Goal: Task Accomplishment & Management: Use online tool/utility

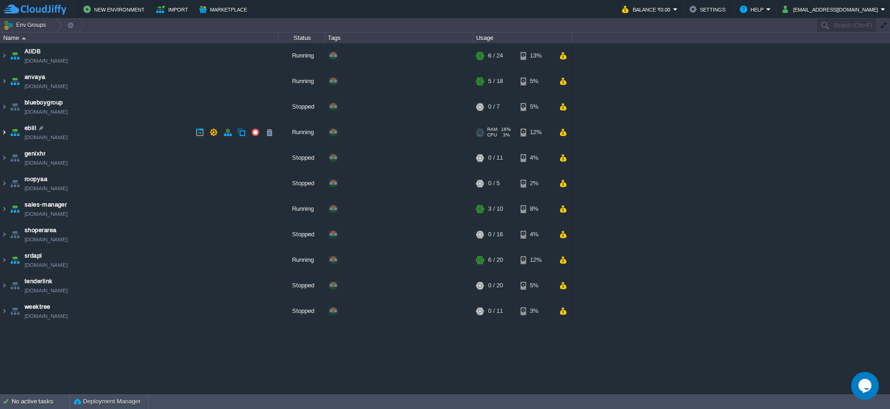
click at [4, 126] on img at bounding box center [3, 132] width 7 height 25
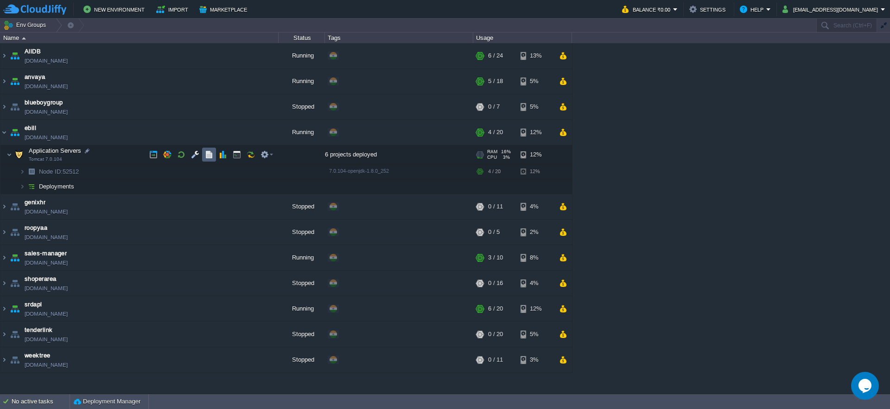
click at [204, 155] on td at bounding box center [209, 154] width 14 height 14
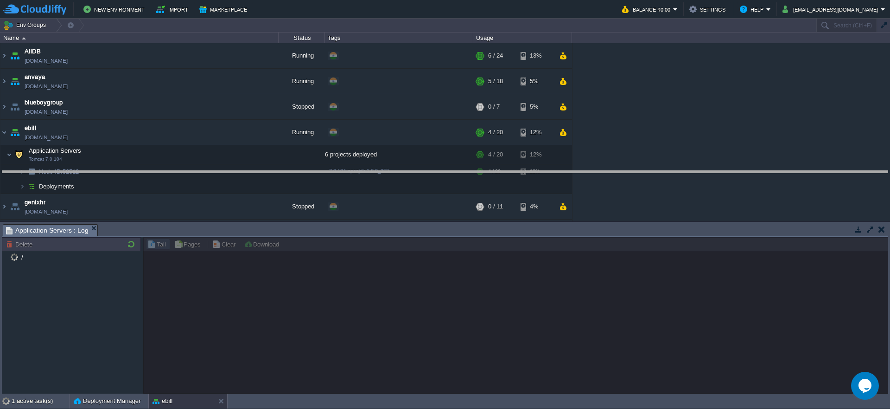
drag, startPoint x: 300, startPoint y: 223, endPoint x: 299, endPoint y: 170, distance: 53.3
click at [299, 170] on body "New Environment Import Marketplace Bonus ₹0.00 Upgrade Account Balance ₹0.00 Se…" at bounding box center [445, 204] width 890 height 409
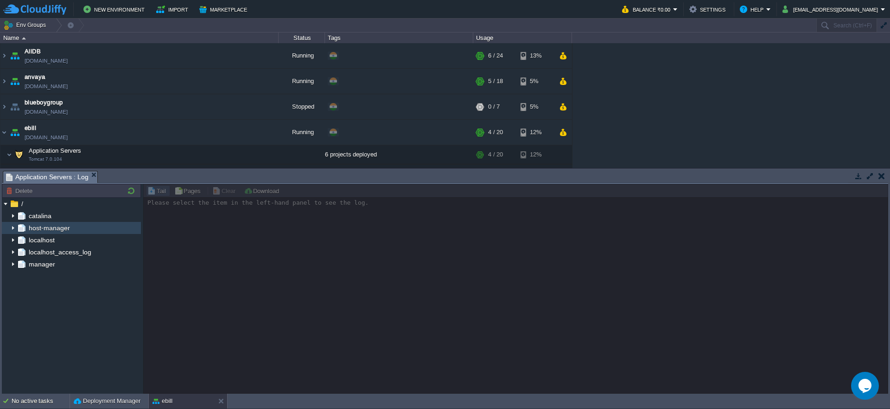
click at [12, 218] on img at bounding box center [12, 216] width 7 height 12
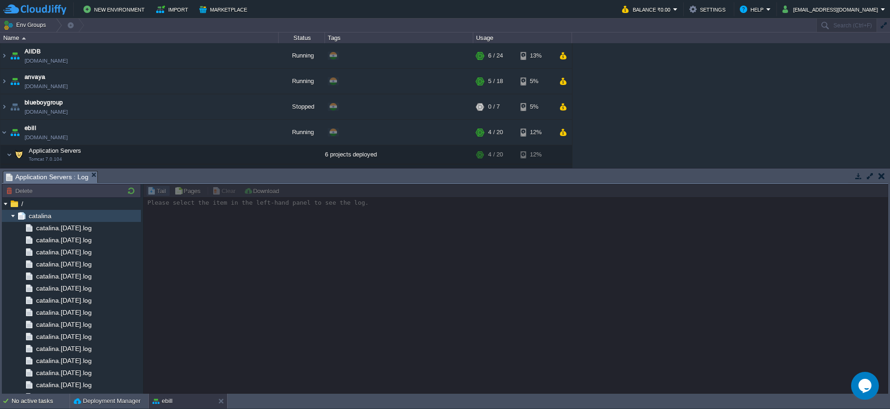
click at [14, 217] on img at bounding box center [12, 216] width 7 height 12
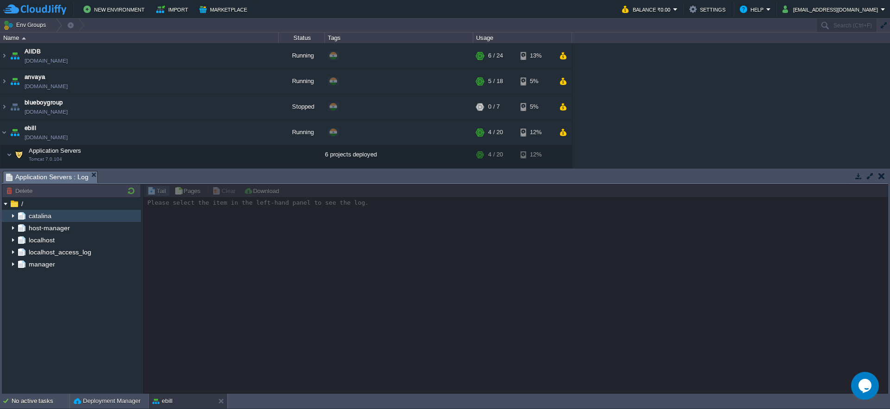
click at [15, 215] on img at bounding box center [12, 216] width 7 height 12
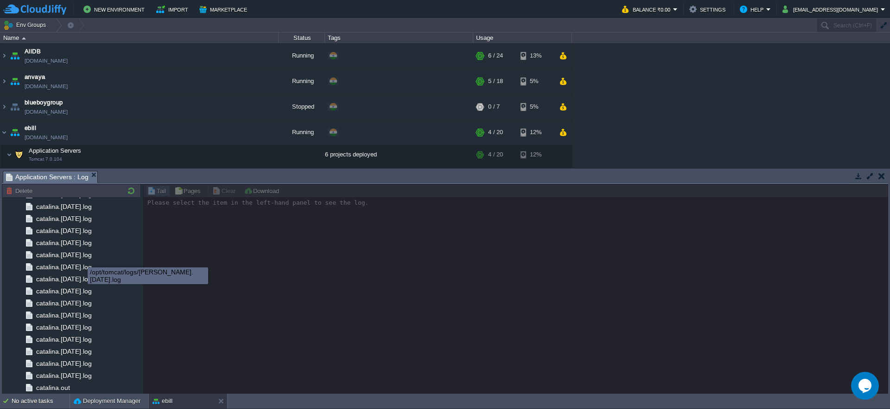
scroll to position [20035, 0]
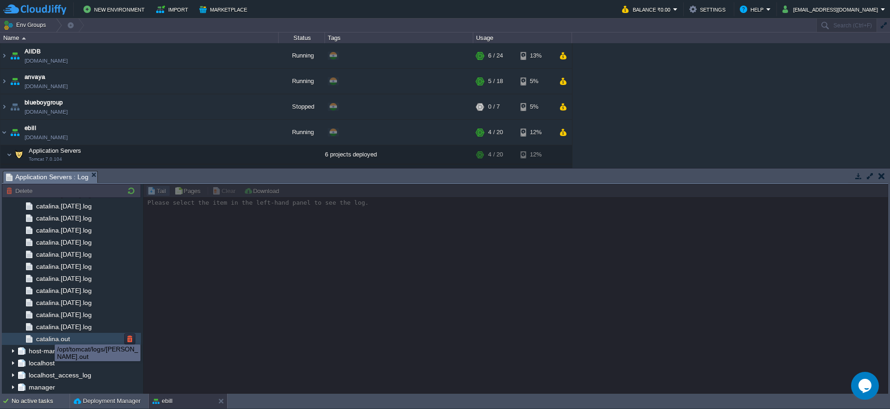
click at [46, 338] on span "catalina.out" at bounding box center [52, 338] width 37 height 8
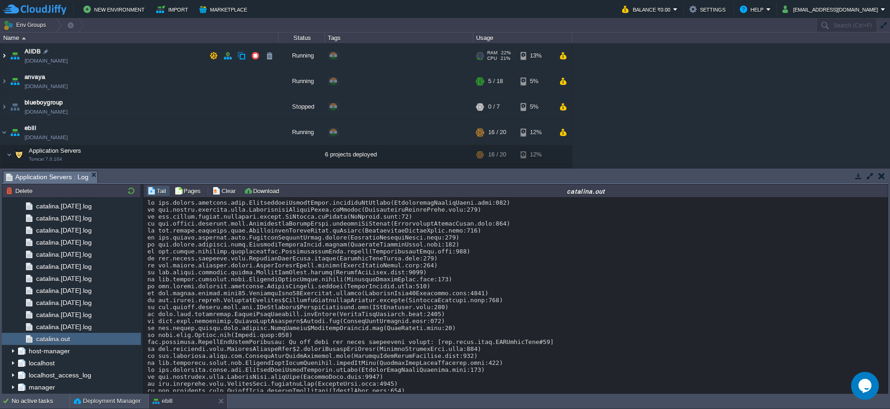
drag, startPoint x: 3, startPoint y: 58, endPoint x: 6, endPoint y: 67, distance: 9.7
click at [3, 58] on img at bounding box center [3, 55] width 7 height 25
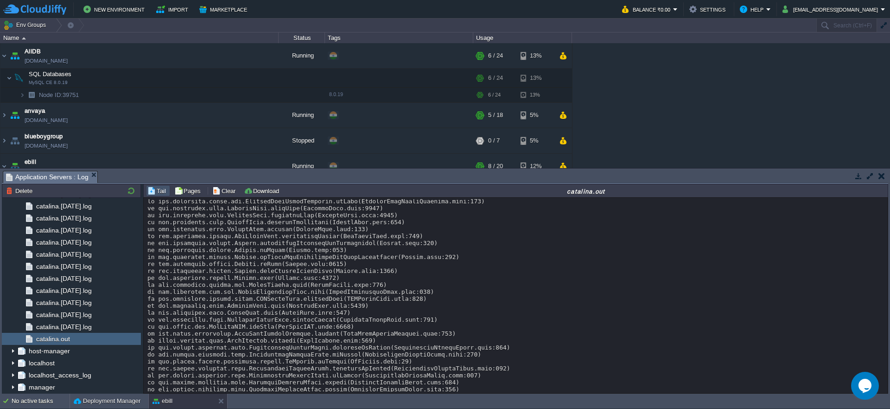
scroll to position [0, 0]
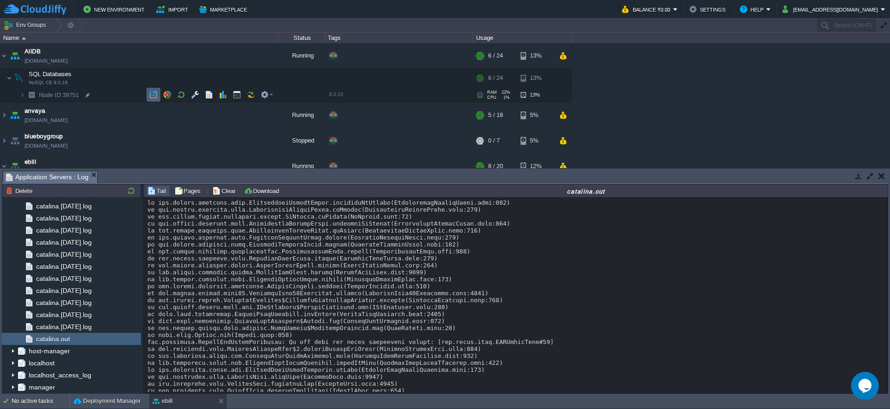
click at [152, 98] on button "button" at bounding box center [153, 94] width 8 height 8
click at [227, 194] on button "Clear" at bounding box center [225, 190] width 26 height 8
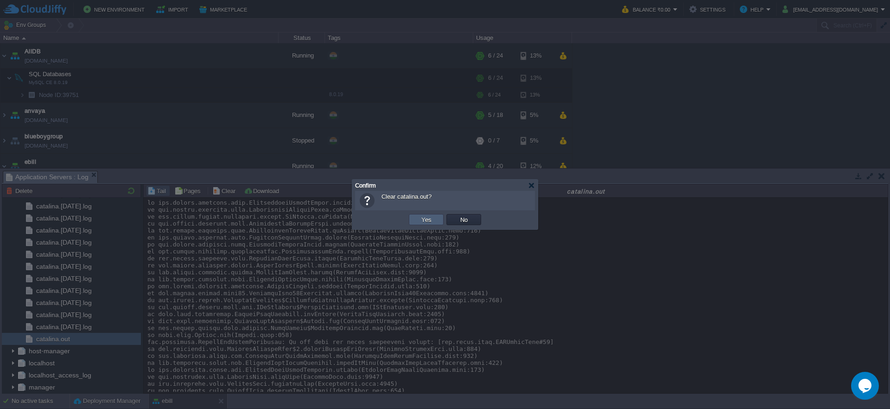
click at [428, 216] on button "Yes" at bounding box center [427, 219] width 16 height 8
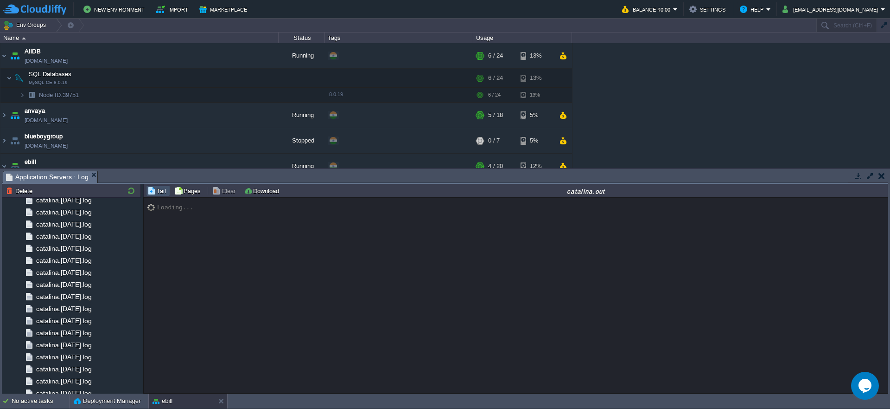
scroll to position [20035, 0]
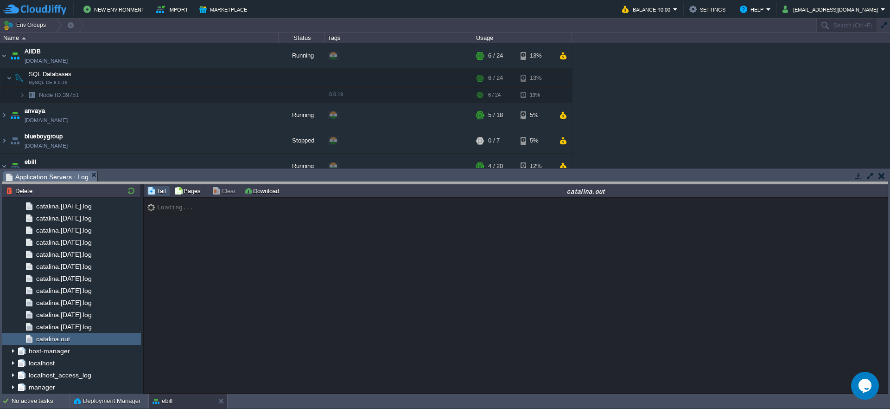
drag, startPoint x: 233, startPoint y: 173, endPoint x: 160, endPoint y: 231, distance: 93.1
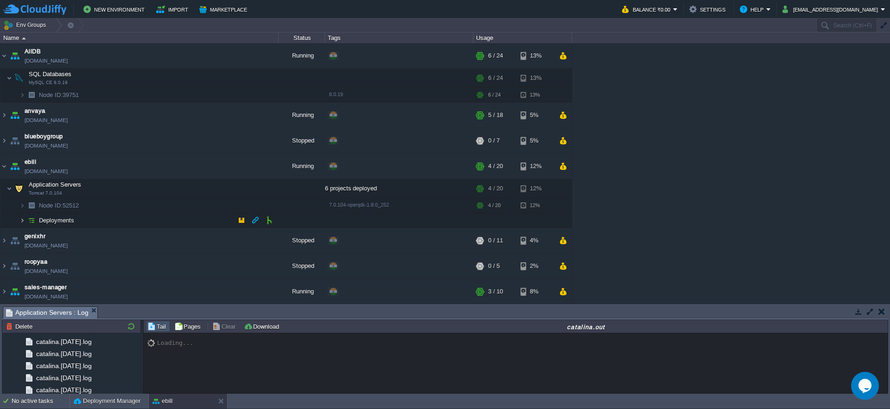
drag, startPoint x: 22, startPoint y: 220, endPoint x: 102, endPoint y: 208, distance: 81.6
click at [22, 220] on img at bounding box center [22, 220] width 6 height 14
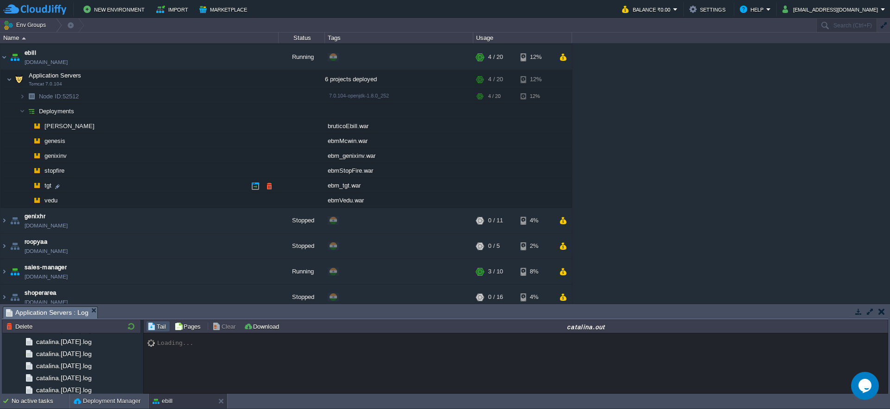
scroll to position [111, 0]
click at [193, 77] on button "button" at bounding box center [195, 77] width 8 height 8
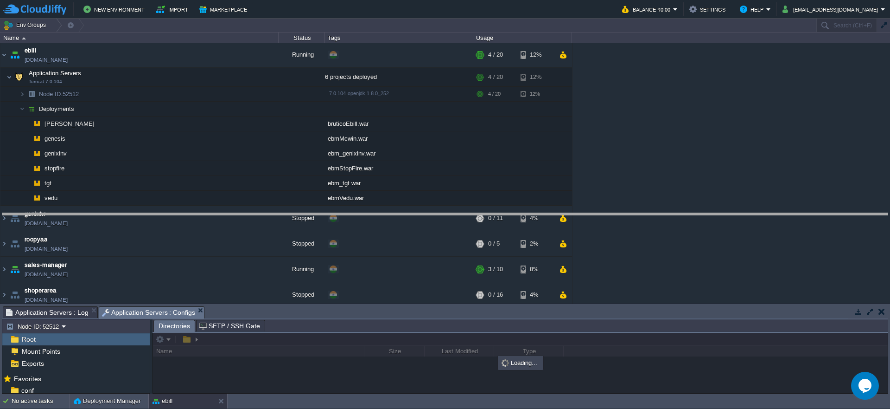
drag, startPoint x: 297, startPoint y: 306, endPoint x: 281, endPoint y: 51, distance: 256.0
click at [281, 51] on body "New Environment Import Marketplace Bonus ₹0.00 Upgrade Account Balance ₹0.00 Se…" at bounding box center [445, 204] width 890 height 409
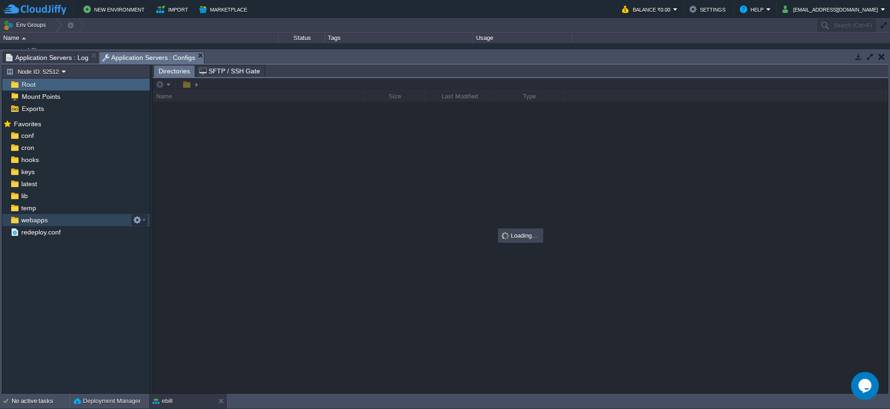
click at [31, 218] on span "webapps" at bounding box center [34, 220] width 30 height 8
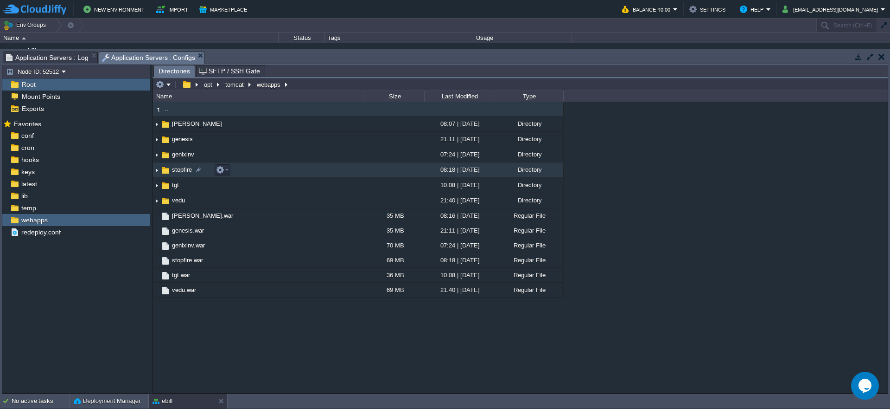
click at [159, 170] on img at bounding box center [156, 170] width 7 height 14
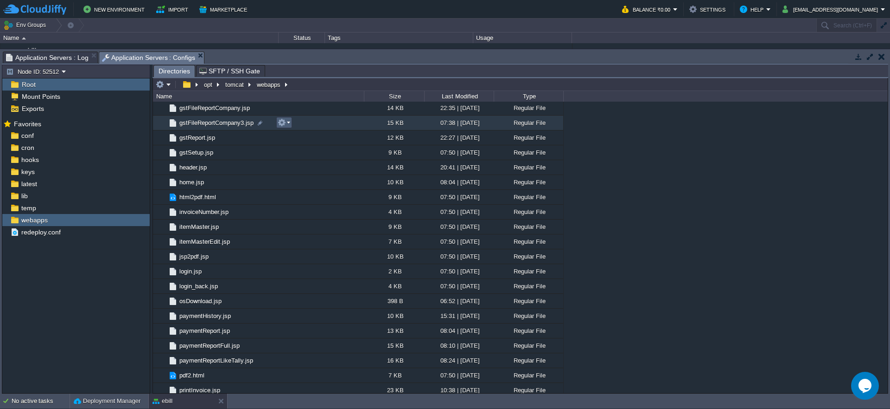
scroll to position [612, 0]
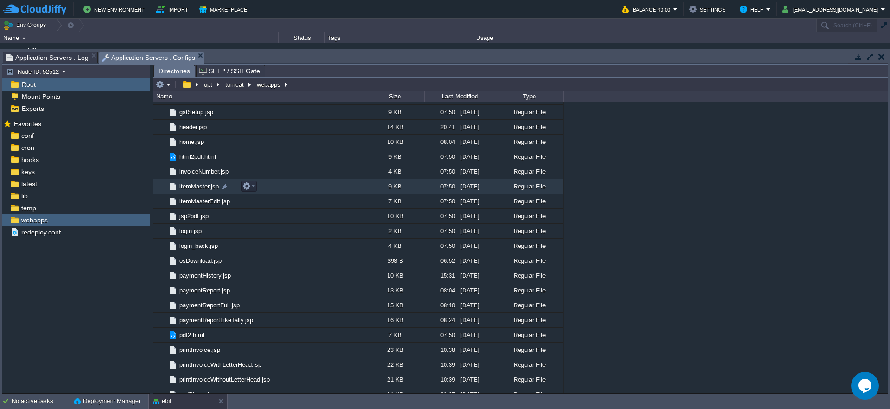
click at [187, 190] on td "itemMaster.jsp" at bounding box center [258, 186] width 211 height 15
click at [188, 190] on td "itemMaster.jsp" at bounding box center [258, 186] width 211 height 15
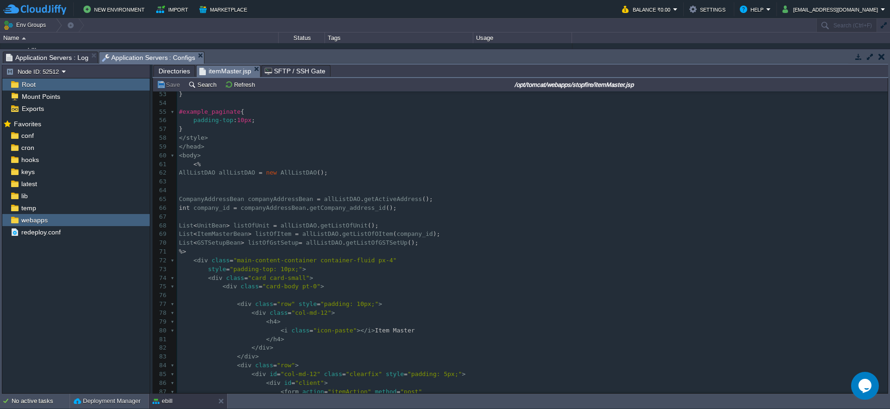
scroll to position [492, 0]
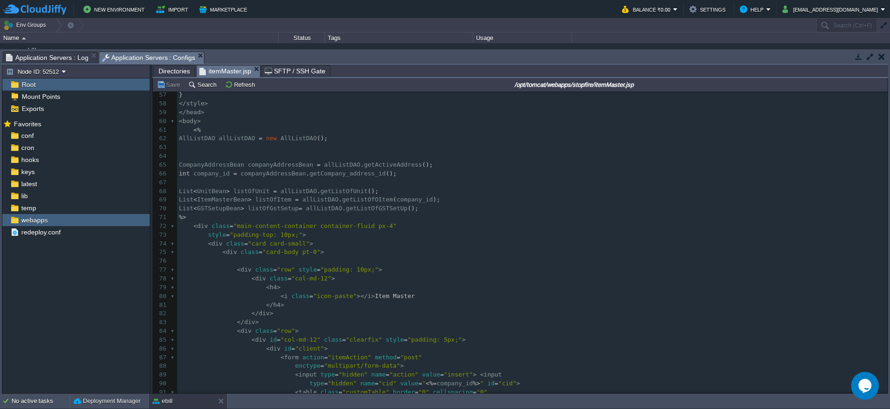
click at [270, 204] on div "263 <% @page import = "com.ebill.controller.GetBase64" %> 49 } 50 ​ 51 .dt-butt…" at bounding box center [532, 279] width 711 height 516
type textarea "listOfItem"
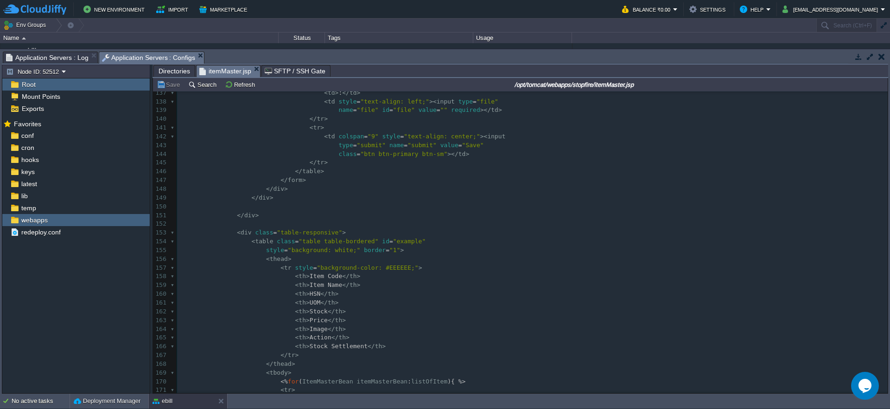
scroll to position [0, 0]
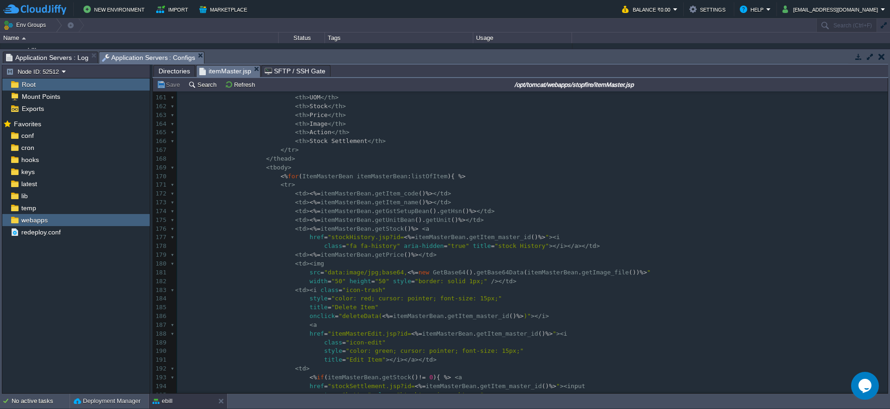
click at [52, 58] on span "Application Servers : Log" at bounding box center [47, 57] width 83 height 11
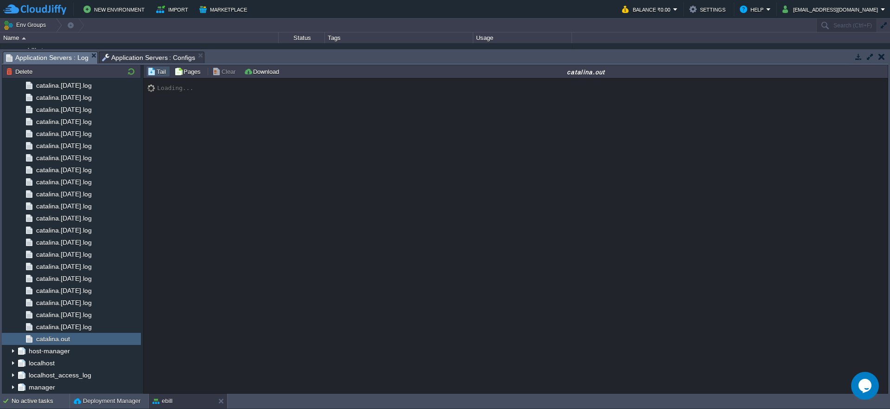
click at [138, 54] on span "Application Servers : Configs" at bounding box center [149, 57] width 94 height 11
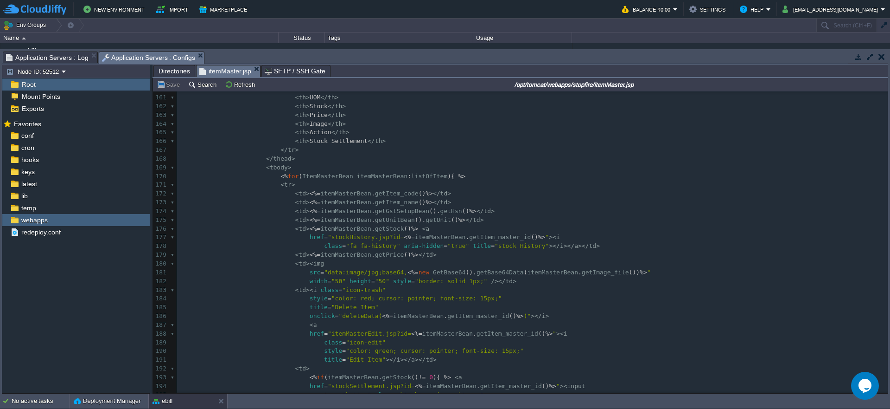
click at [308, 210] on span ">" at bounding box center [308, 210] width 4 height 7
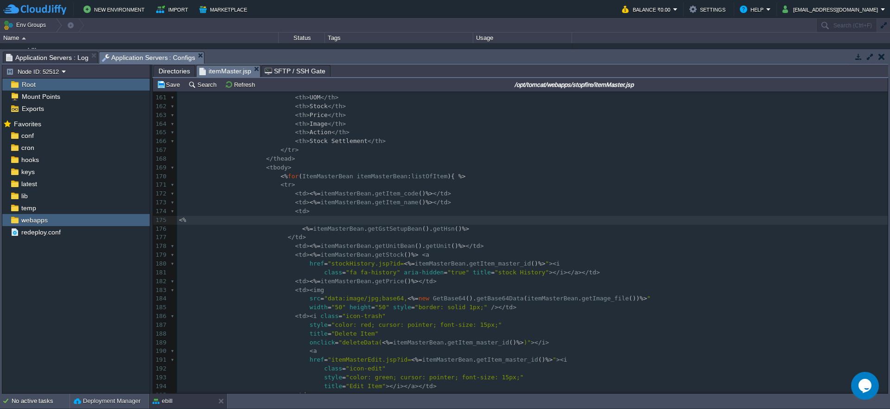
type textarea "<%>"
type textarea "%"
type textarea "if(){"
click at [484, 229] on pre "<% = itemMasterBean . getGstSetupBean (). getHsn ()%>" at bounding box center [532, 228] width 711 height 9
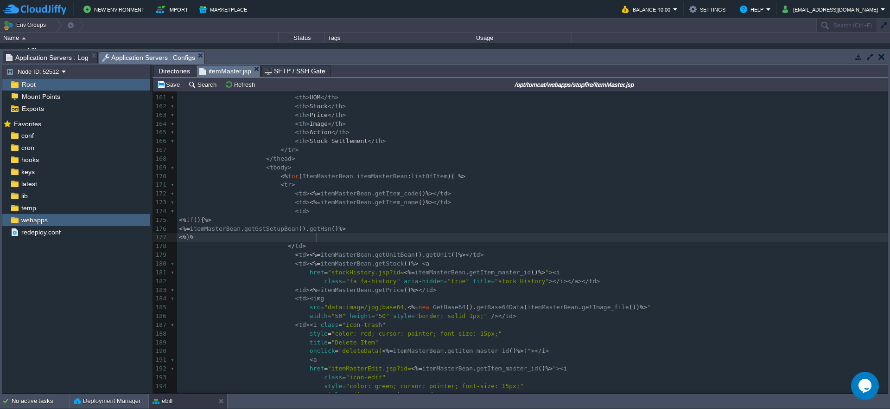
type textarea "<%}%>"
type textarea "itemMasterBean.getGstSetupBean()"
drag, startPoint x: 313, startPoint y: 229, endPoint x: 428, endPoint y: 229, distance: 115.0
paste textarea
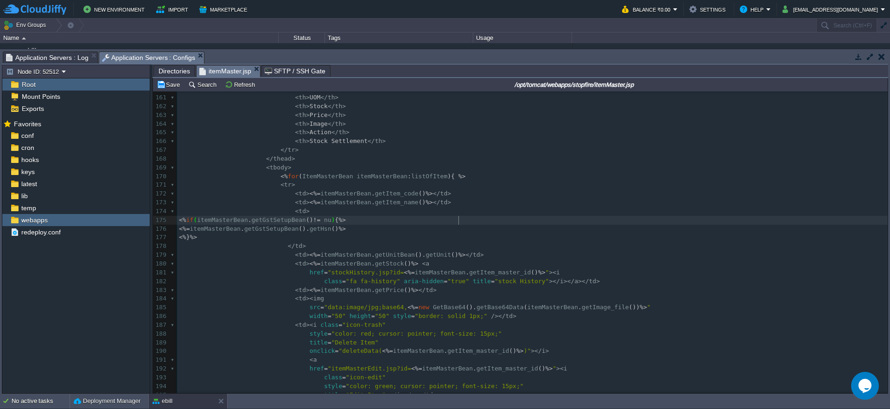
scroll to position [3, 30]
type textarea "!= null"
type textarea "getGstSetupBean"
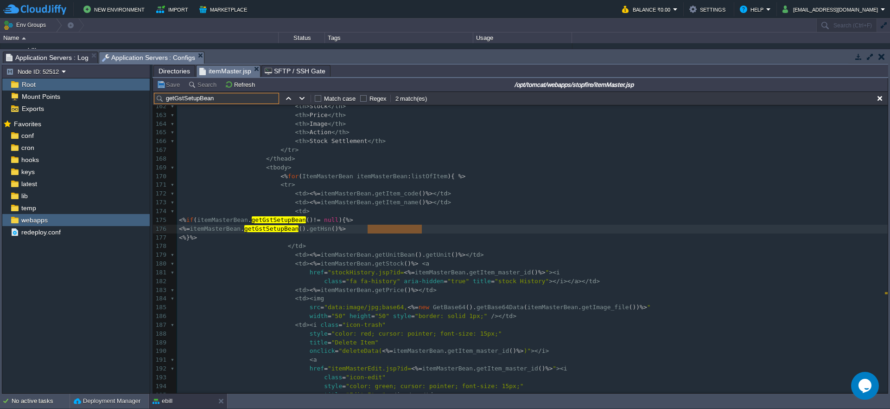
click at [170, 65] on span "Directories" at bounding box center [175, 70] width 32 height 11
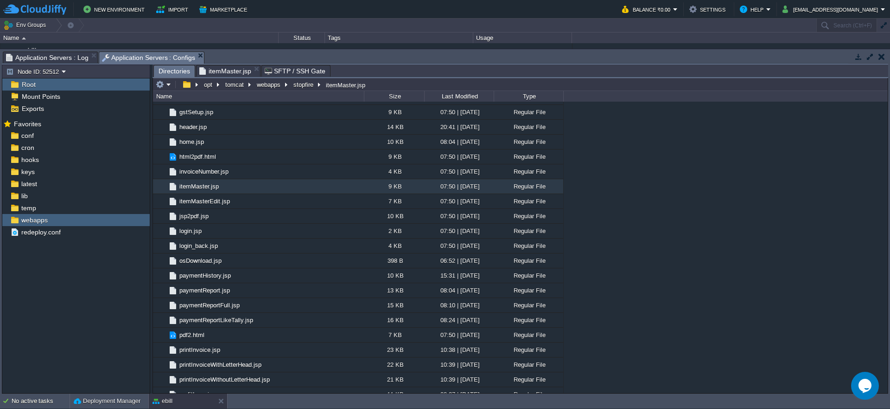
click at [57, 55] on span "Application Servers : Log" at bounding box center [47, 57] width 83 height 11
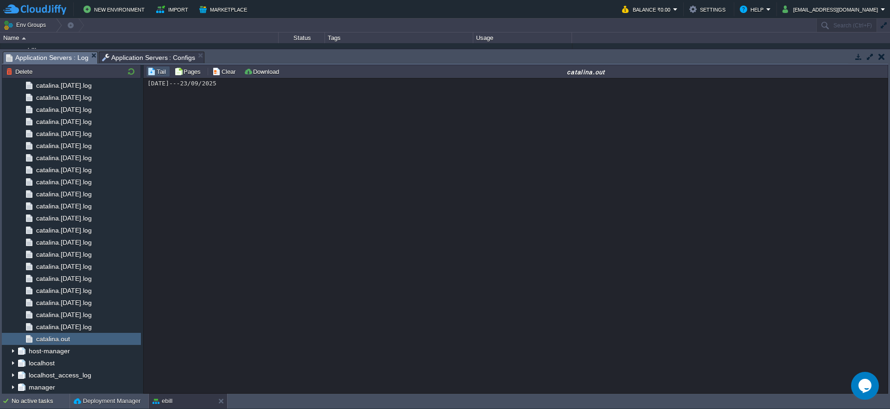
click at [156, 59] on span "Application Servers : Configs" at bounding box center [149, 57] width 94 height 11
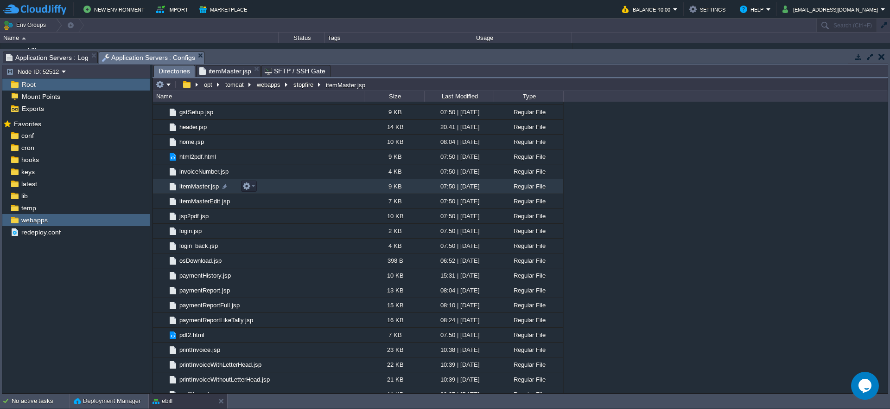
drag, startPoint x: 187, startPoint y: 187, endPoint x: 212, endPoint y: 186, distance: 24.6
click at [213, 186] on span "itemMaster.jsp" at bounding box center [199, 186] width 42 height 8
click at [198, 184] on span "itemMaster.jsp" at bounding box center [199, 186] width 42 height 8
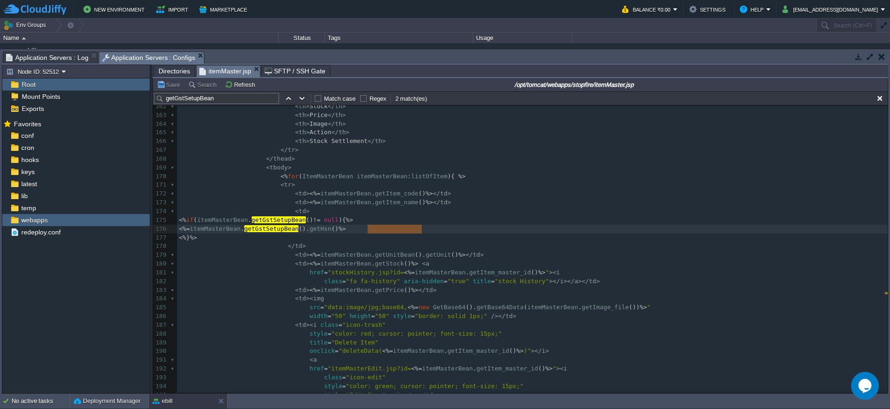
click at [562, 205] on pre "< td > <% = itemMasterBean . getItem_name ()%> </ td >" at bounding box center [532, 202] width 711 height 9
click at [300, 229] on div "xxxxxxxxxx 150 ​ 151 </ div > 152 ​ 153 < div class = "table-responsive" > 154 …" at bounding box center [532, 237] width 711 height 480
click at [303, 229] on div "xxxxxxxxxx 150 ​ 151 </ div > 152 ​ 153 < div class = "table-responsive" > 154 …" at bounding box center [532, 237] width 711 height 480
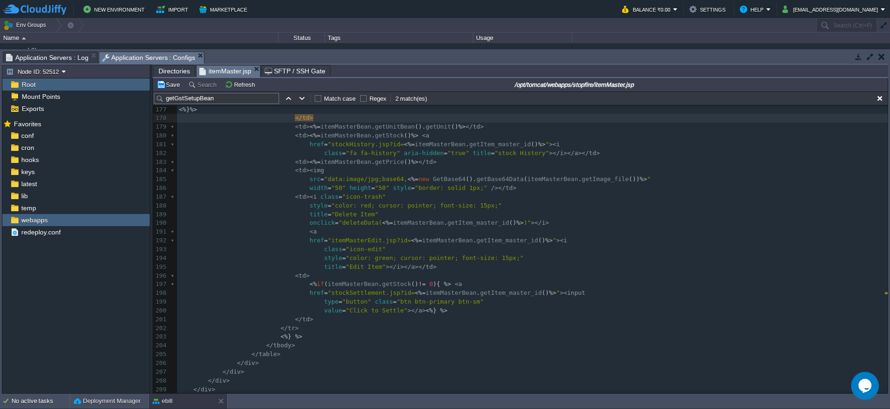
scroll to position [1523, 0]
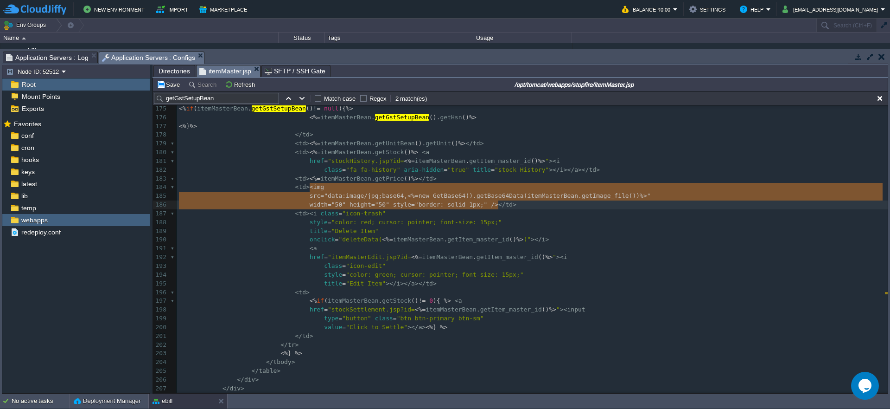
drag, startPoint x: 310, startPoint y: 187, endPoint x: 497, endPoint y: 203, distance: 187.6
type textarea "<img src="data:image/jpg;base64,<%=new GetBase64().getBase64Data(itemMasterBean…"
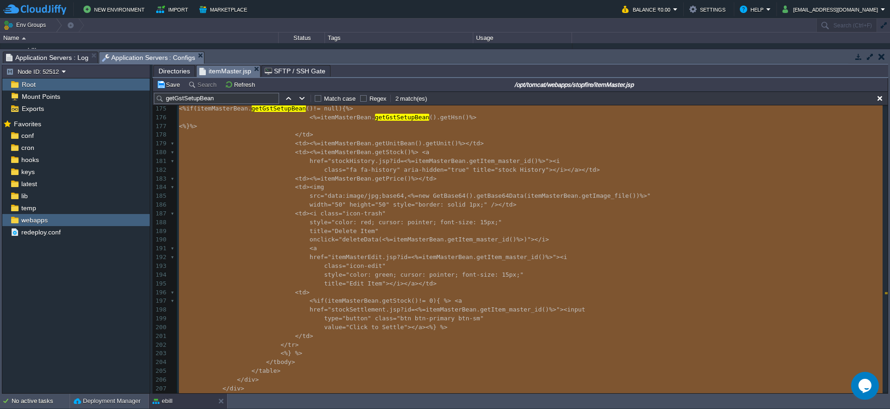
type textarea "-"
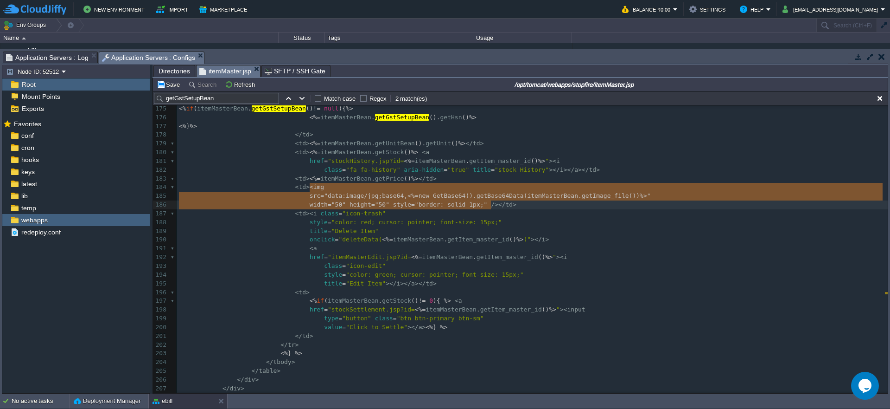
type textarea "<img src="data:image/jpg;base64,<%=new GetBase64().getBase64Data(itemMasterBean…"
drag, startPoint x: 309, startPoint y: 186, endPoint x: 499, endPoint y: 205, distance: 191.5
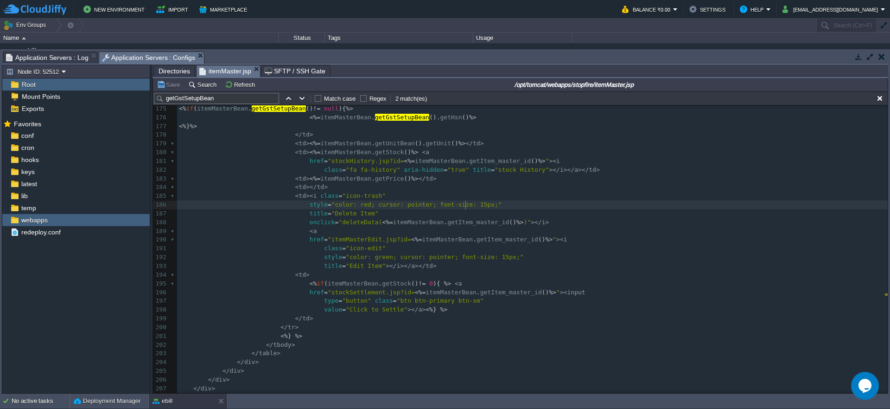
type textarea "<img src="data:image/jpg;base64,<%=new GetBase64().getBase64Data(itemMasterBean…"
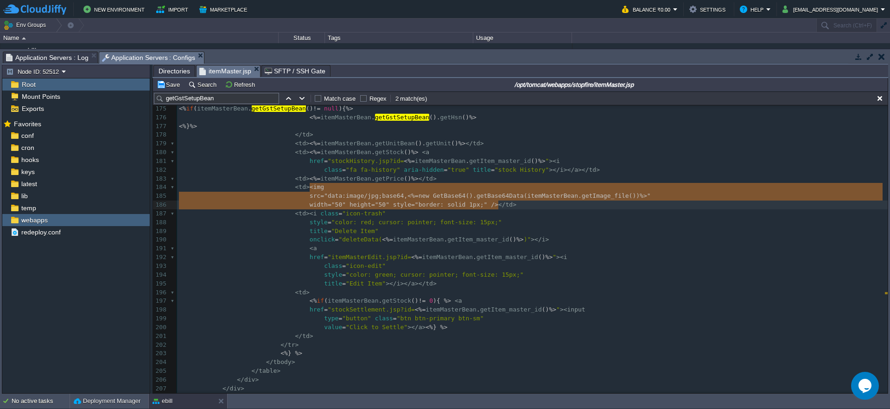
click at [597, 225] on pre "style = "color: red; cursor: pointer; font-size: 15px;"" at bounding box center [532, 222] width 711 height 9
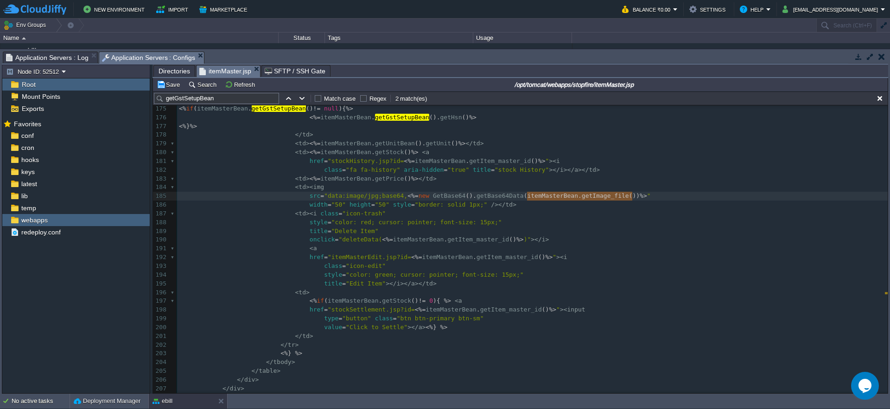
type textarea "itemMasterBean.getImage_file()"
drag, startPoint x: 527, startPoint y: 195, endPoint x: 635, endPoint y: 197, distance: 107.6
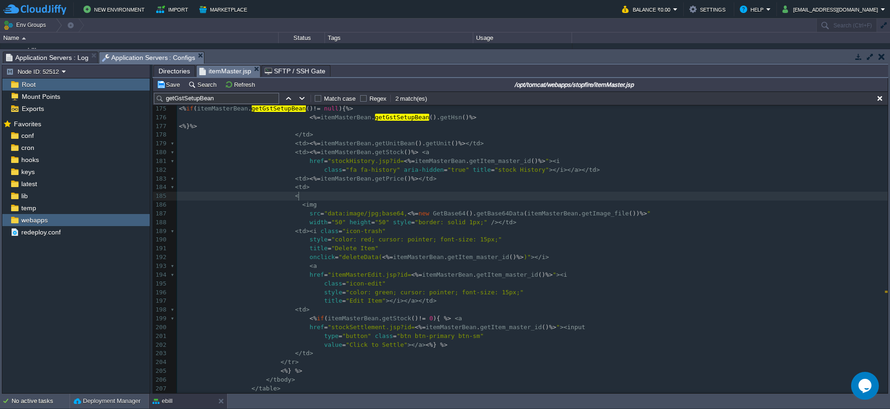
scroll to position [3, 7]
type textarea "<%%>"
type textarea "if(){"
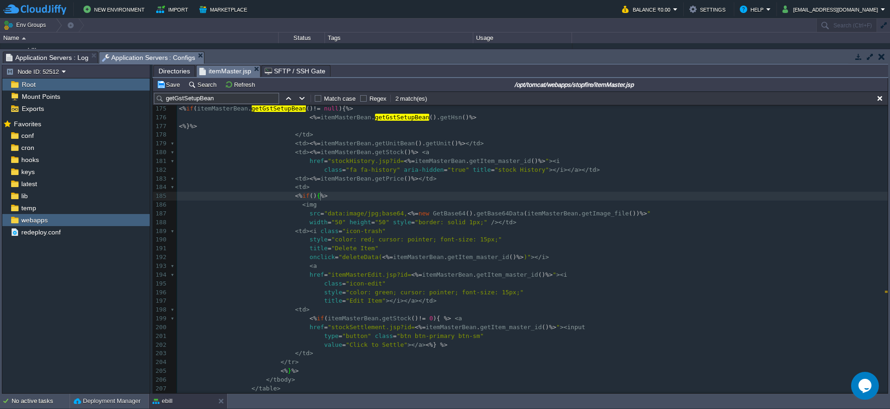
click at [524, 223] on pre "width = "50" height = "50" style = "border: solid 1px;" /></ td >" at bounding box center [532, 222] width 711 height 9
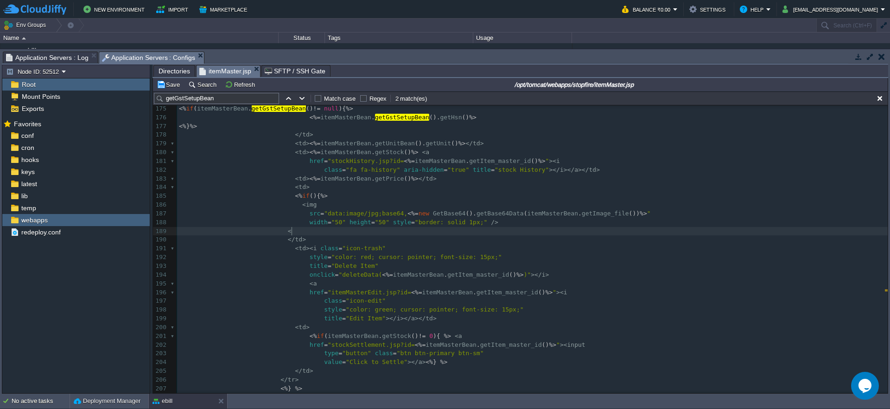
type textarea "<%}"
type textarea "%"
type textarea ":"
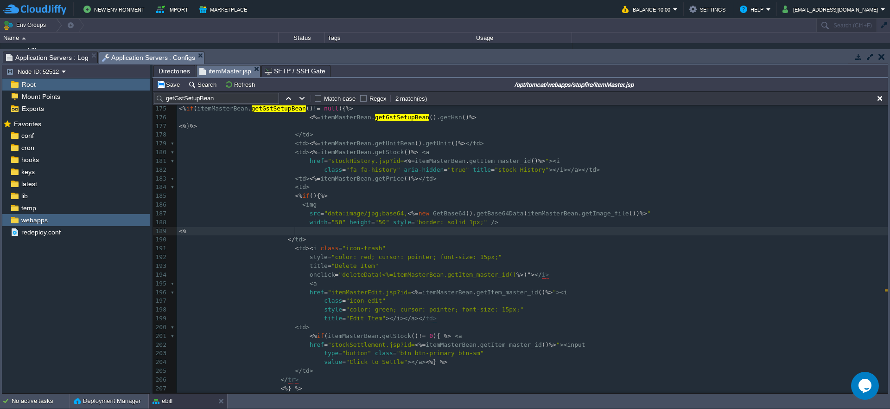
type textarea "%:"
type textarea "}"
paste textarea
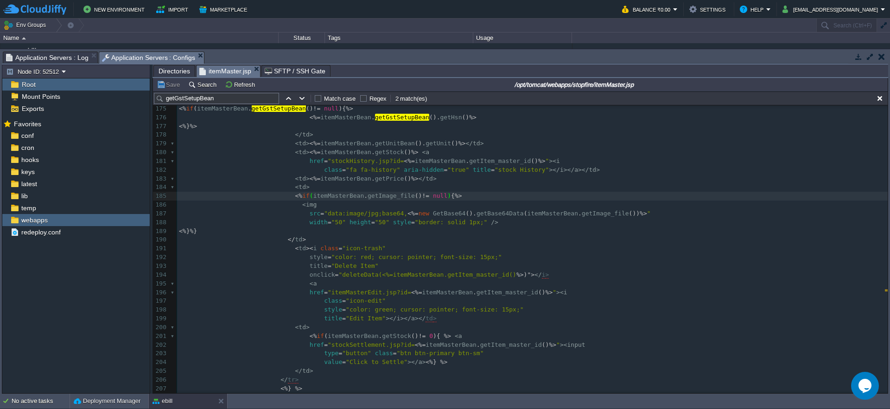
type textarea "!= null"
type textarea "%>"
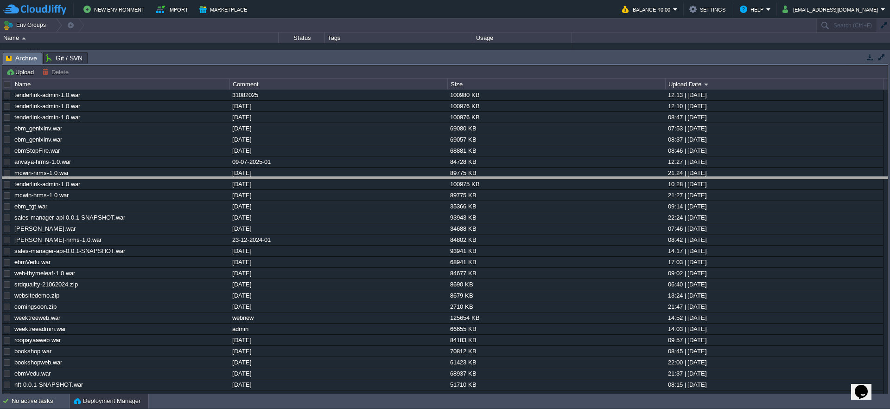
drag, startPoint x: 290, startPoint y: 53, endPoint x: 262, endPoint y: 266, distance: 214.2
click at [261, 262] on body "New Environment Import Marketplace Bonus ₹0.00 Upgrade Account Balance ₹0.00 Se…" at bounding box center [445, 204] width 890 height 409
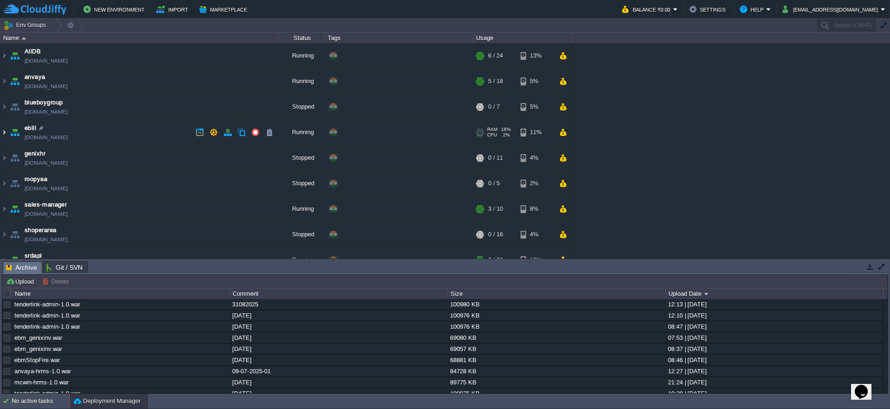
click at [6, 130] on img at bounding box center [3, 132] width 7 height 25
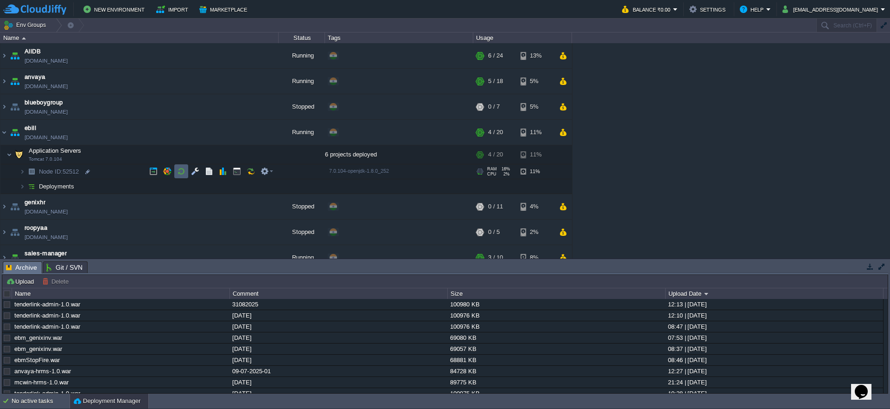
click at [192, 174] on button "button" at bounding box center [195, 171] width 8 height 8
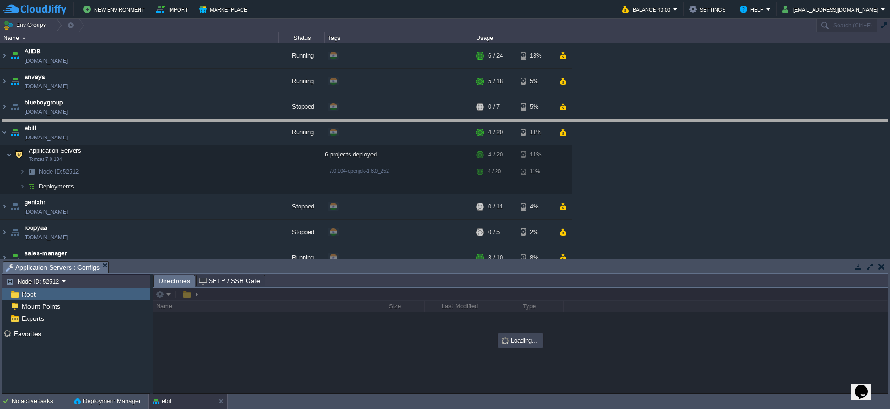
drag, startPoint x: 289, startPoint y: 268, endPoint x: 289, endPoint y: 102, distance: 166.0
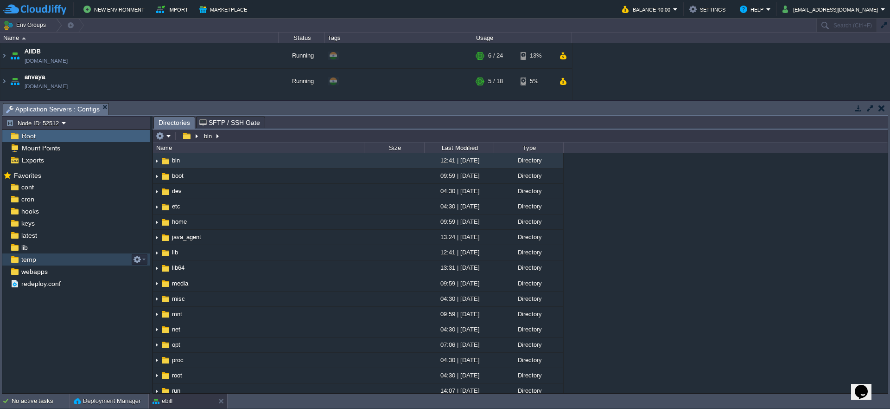
click at [40, 257] on div "temp" at bounding box center [75, 259] width 147 height 12
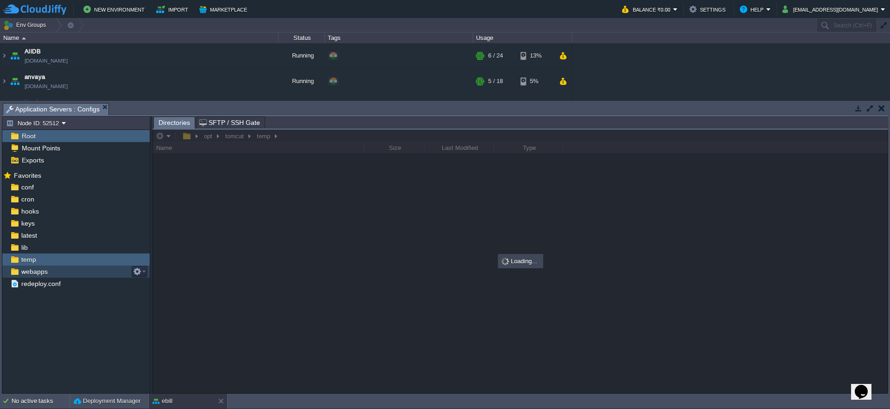
click at [39, 271] on span "webapps" at bounding box center [34, 271] width 30 height 8
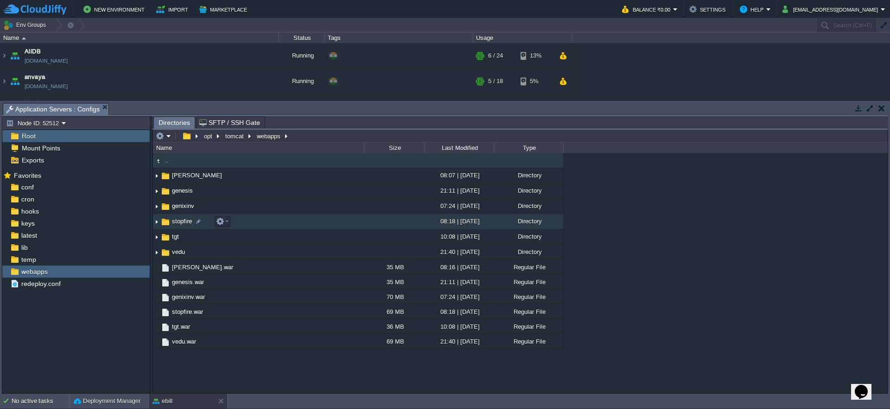
click at [153, 224] on img at bounding box center [156, 221] width 7 height 14
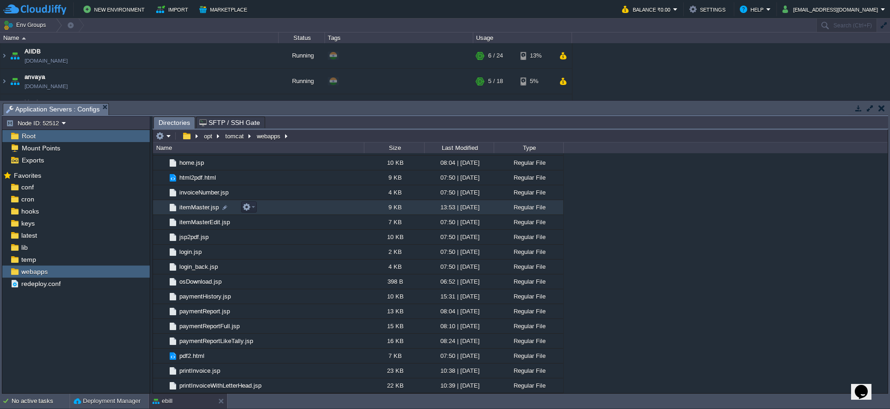
scroll to position [668, 0]
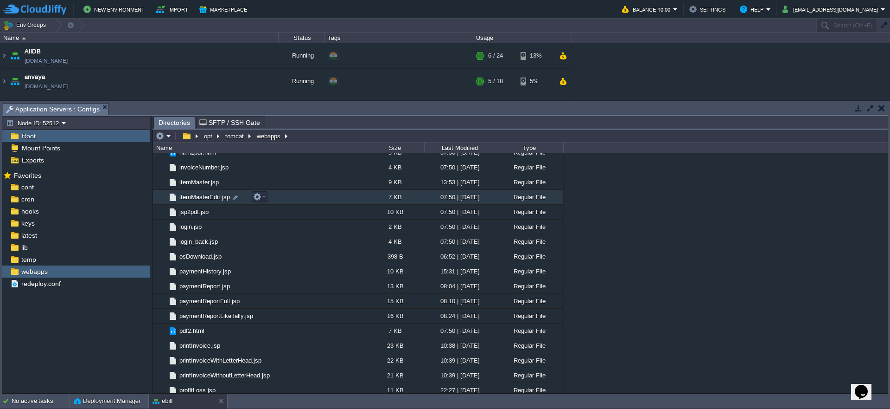
click at [193, 196] on span "itemMasterEdit.jsp" at bounding box center [204, 197] width 53 height 8
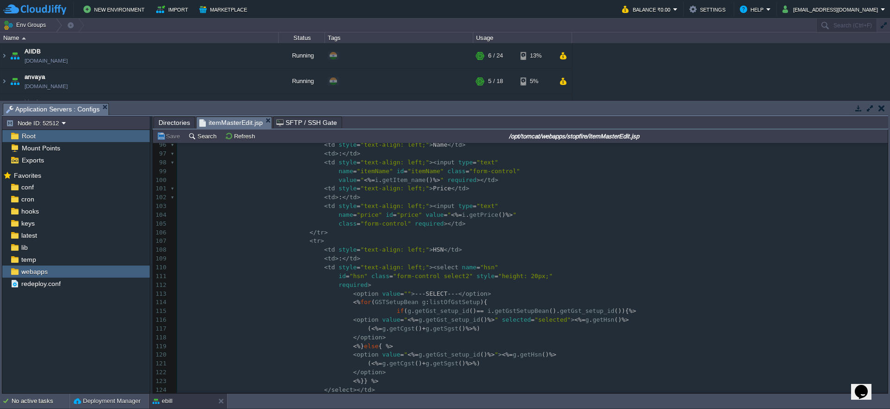
scroll to position [835, 0]
click at [606, 317] on span "getHsn" at bounding box center [604, 318] width 22 height 7
type textarea "getHsn"
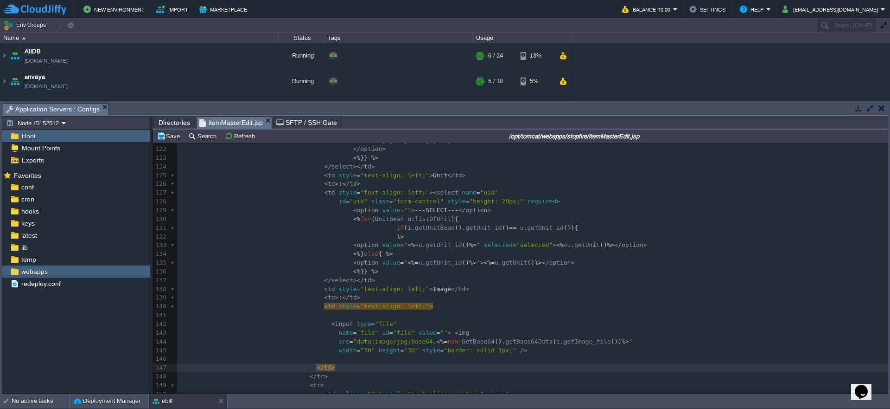
click at [378, 314] on pre at bounding box center [532, 315] width 711 height 9
type textarea "<%%>"
click at [530, 346] on div "xxxxxxxxxx <% @page import = "com.ebill.controller.GetBase64" %> 105 class = "f…" at bounding box center [532, 254] width 711 height 516
paste textarea "i"
click at [186, 312] on span "<%" at bounding box center [182, 314] width 7 height 7
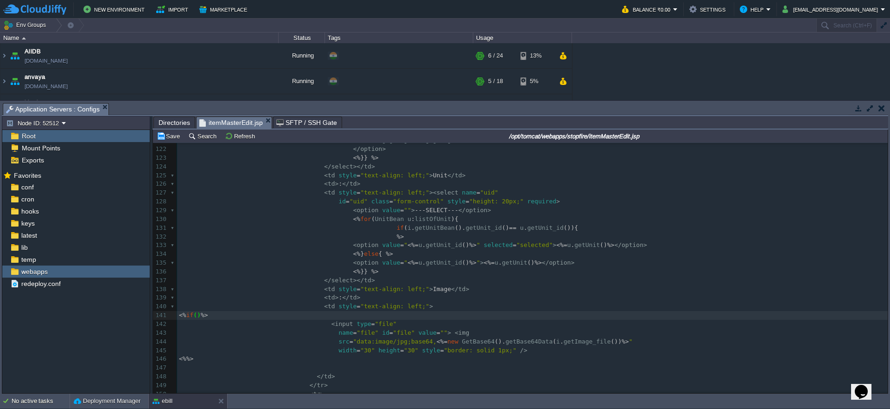
type textarea "if(){"
click at [338, 360] on div "xxxxxxxxxx <% @page import = "com.ebill.controller.GetBase64" %> 105 class = "f…" at bounding box center [532, 258] width 711 height 524
type textarea "}"
type textarea "i.getImage_file()"
drag, startPoint x: 556, startPoint y: 341, endPoint x: 618, endPoint y: 341, distance: 62.1
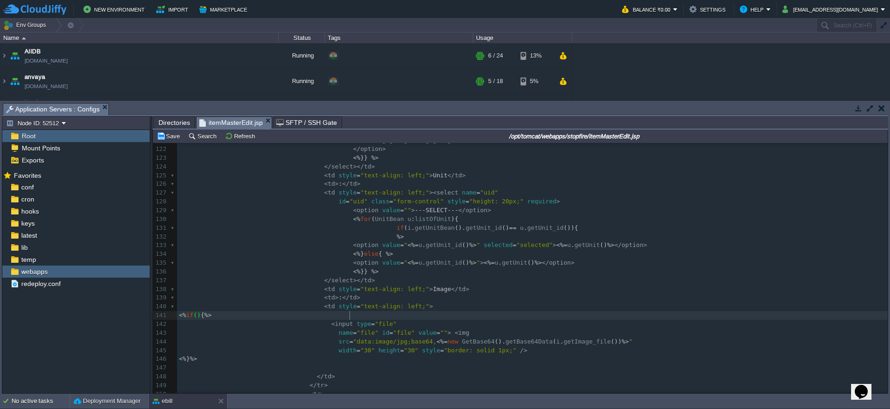
paste textarea
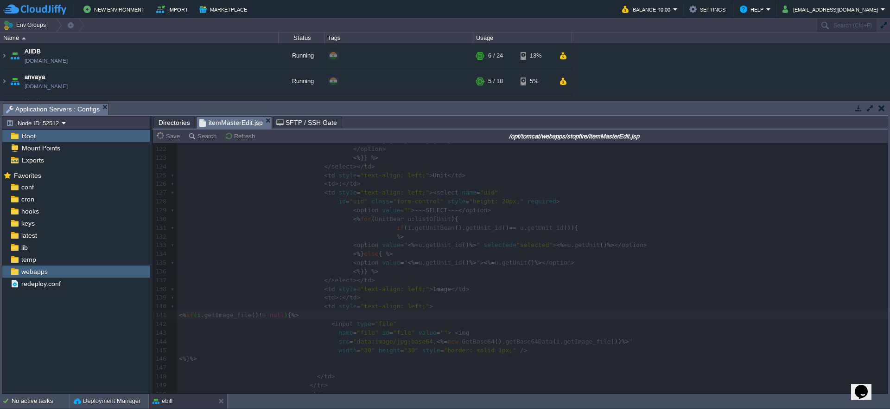
type textarea "!= null"
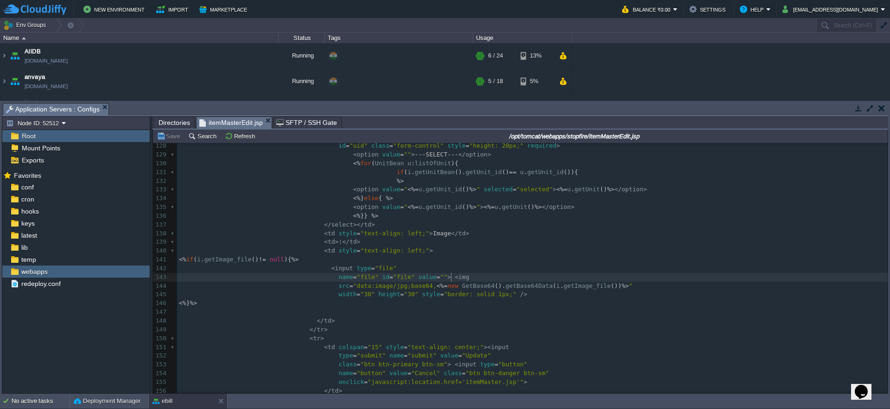
scroll to position [3, 30]
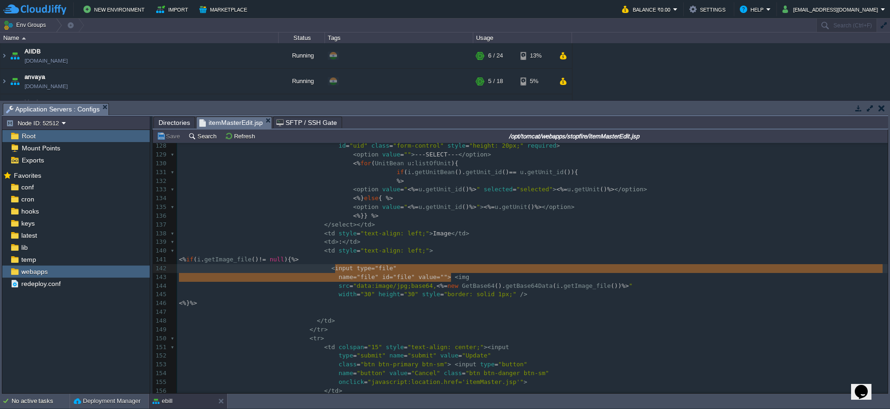
type textarea "<input type="file" name="file" id="file" value="">"
drag, startPoint x: 451, startPoint y: 277, endPoint x: 332, endPoint y: 269, distance: 118.9
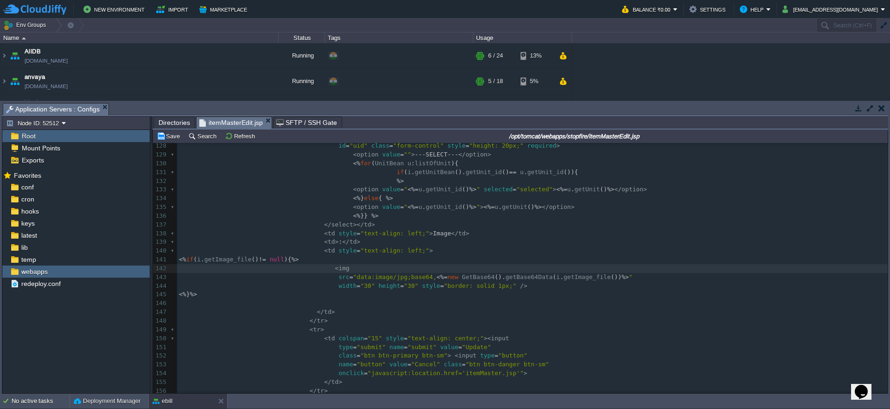
click at [442, 250] on pre "< td style = "text-align: left;" >" at bounding box center [532, 250] width 711 height 9
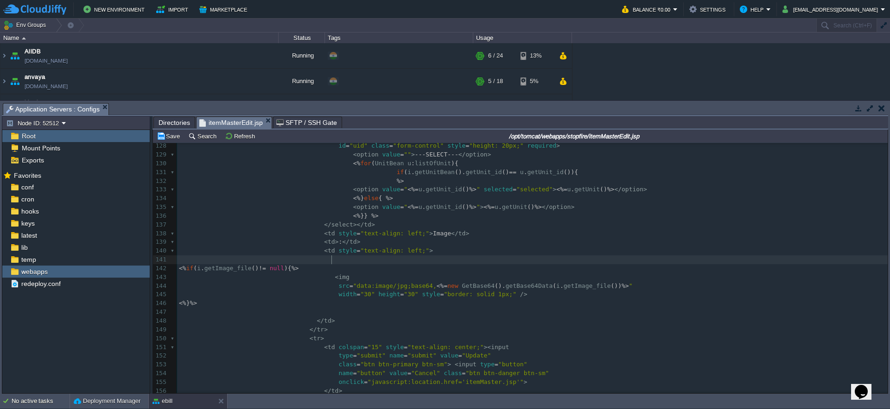
paste textarea
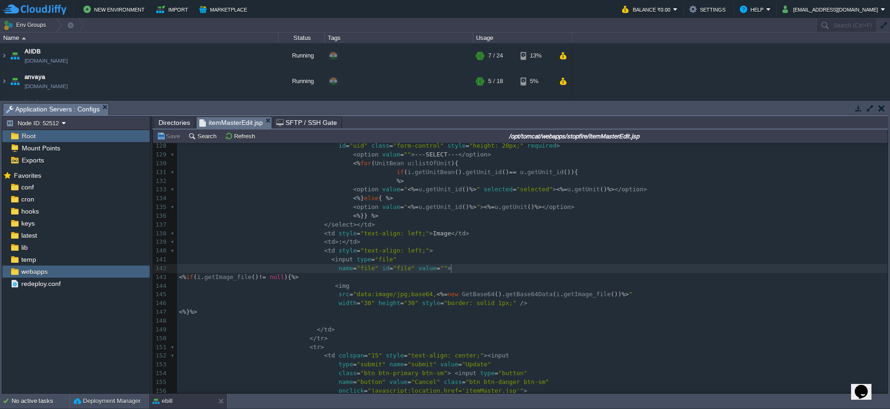
click at [613, 279] on pre "<% if ( i . getImage_file () != null ){%>" at bounding box center [532, 277] width 711 height 9
